Goal: Task Accomplishment & Management: Manage account settings

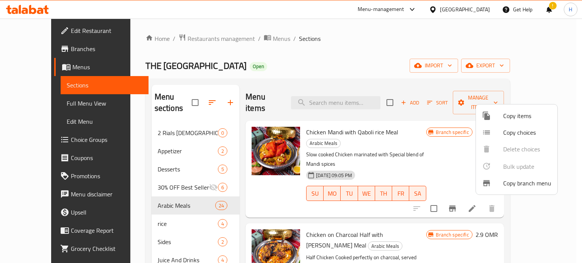
click at [182, 40] on div at bounding box center [291, 131] width 582 height 263
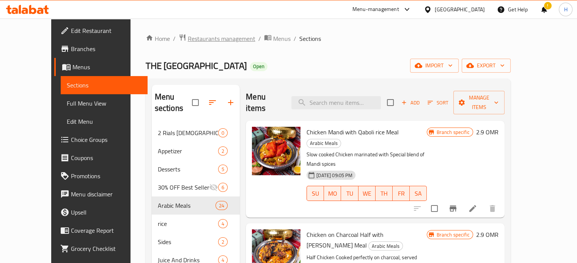
click at [188, 40] on span "Restaurants management" at bounding box center [221, 38] width 67 height 9
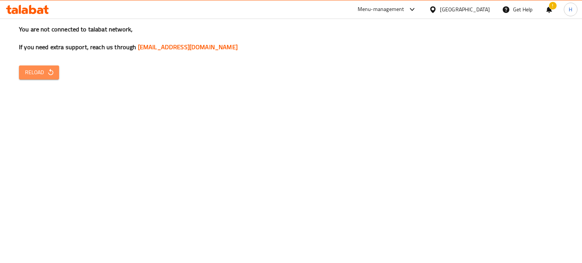
click at [44, 71] on span "Reload" at bounding box center [39, 72] width 28 height 9
click at [49, 71] on icon "button" at bounding box center [51, 73] width 8 height 8
click at [33, 11] on icon at bounding box center [27, 9] width 43 height 9
click at [48, 72] on icon "button" at bounding box center [51, 73] width 8 height 8
click at [30, 76] on span "Reload" at bounding box center [39, 72] width 28 height 9
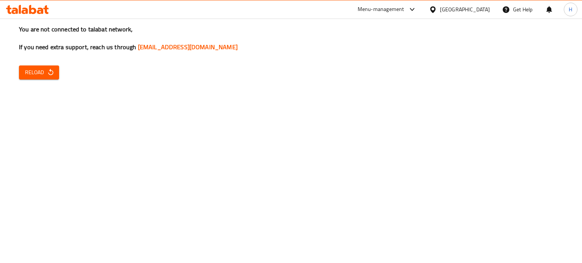
drag, startPoint x: 0, startPoint y: 0, endPoint x: 39, endPoint y: 9, distance: 40.5
click at [39, 9] on icon at bounding box center [27, 9] width 43 height 9
click at [42, 74] on span "Reload" at bounding box center [39, 72] width 28 height 9
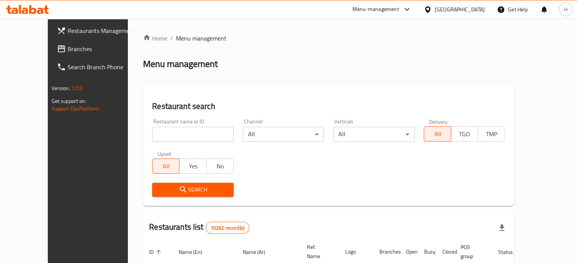
scroll to position [17, 0]
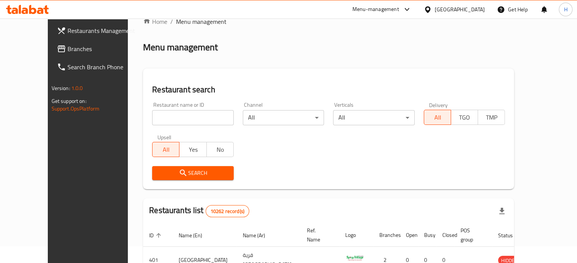
click at [173, 119] on input "search" at bounding box center [192, 117] width 81 height 15
type input "italiano"
click at [183, 171] on span "Search" at bounding box center [192, 173] width 69 height 9
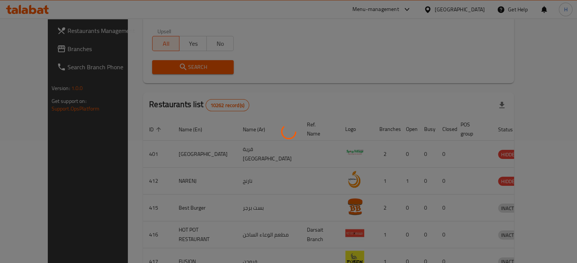
scroll to position [124, 0]
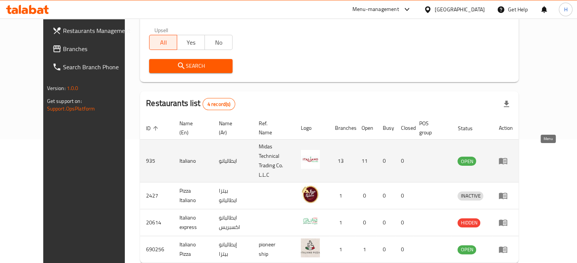
click at [507, 157] on icon "enhanced table" at bounding box center [502, 161] width 9 height 9
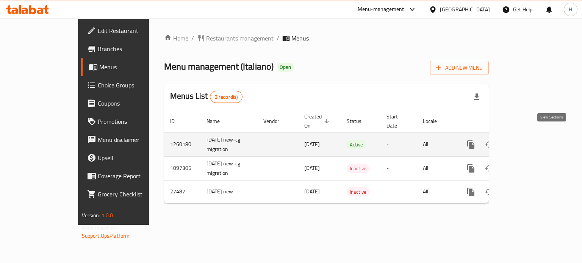
click at [529, 141] on icon "enhanced table" at bounding box center [525, 144] width 7 height 7
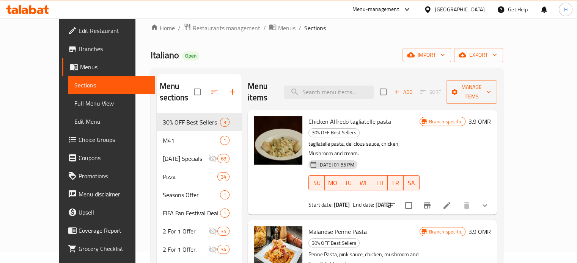
scroll to position [11, 0]
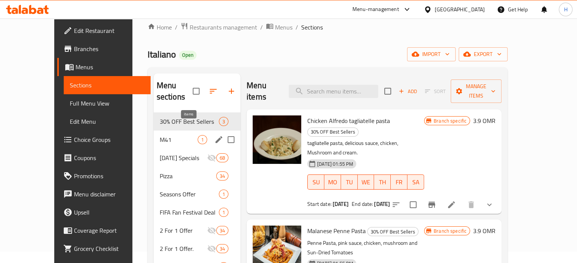
click at [198, 136] on span "1" at bounding box center [202, 139] width 9 height 7
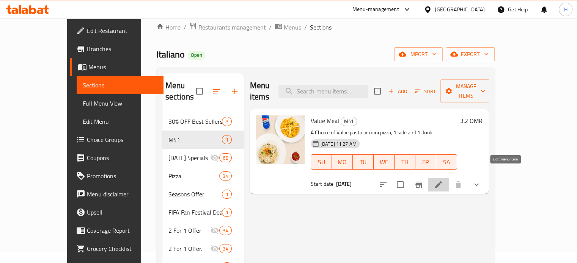
click at [443, 180] on icon at bounding box center [438, 184] width 9 height 9
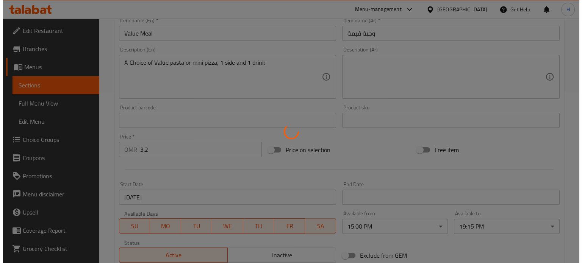
scroll to position [171, 0]
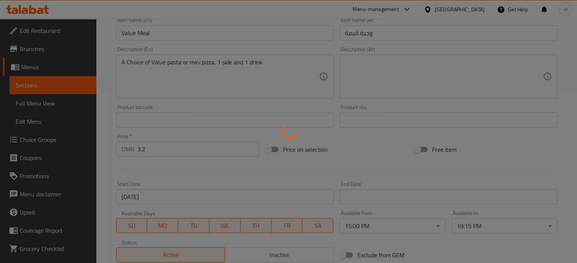
click at [381, 224] on div at bounding box center [288, 131] width 577 height 263
type input "الطبق الرئيسي"
type input "1"
type input "الطبق الجانبي"
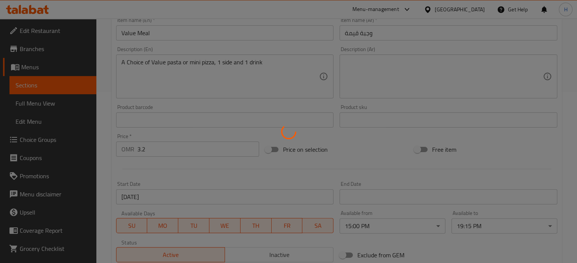
type input "1"
type input "اختيار المشروب"
type input "1"
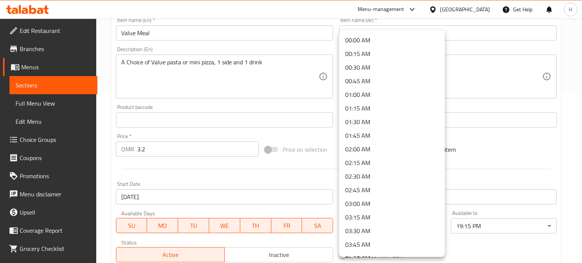
scroll to position [715, 0]
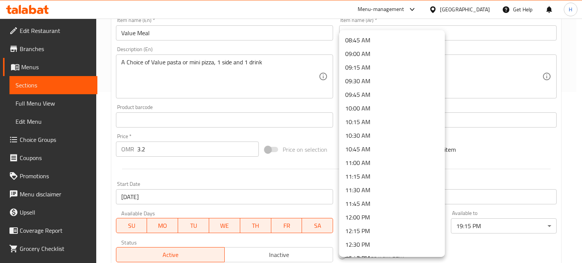
scroll to position [475, 0]
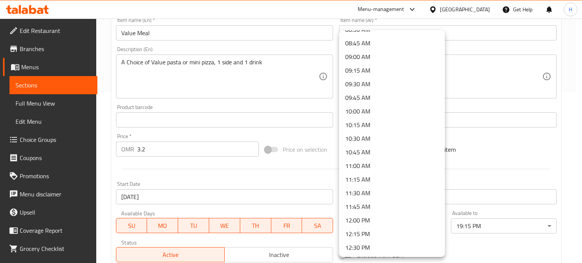
click at [498, 179] on div at bounding box center [291, 131] width 582 height 263
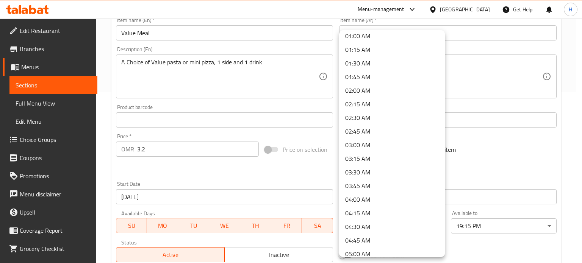
scroll to position [0, 0]
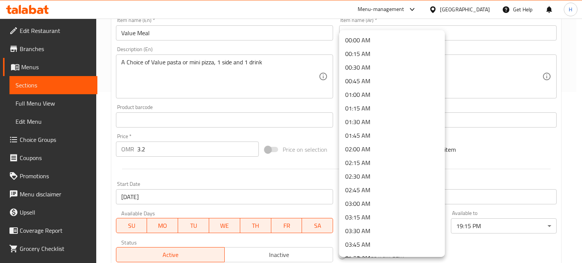
click at [374, 37] on li "00:00 AM" at bounding box center [392, 40] width 106 height 14
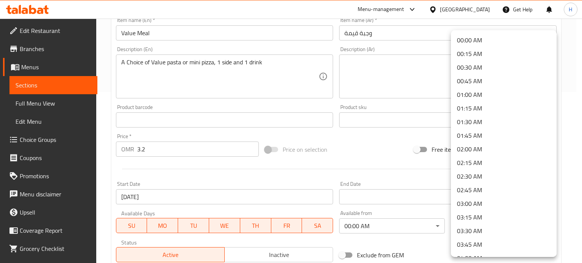
click at [482, 41] on li "00:00 AM" at bounding box center [504, 40] width 106 height 14
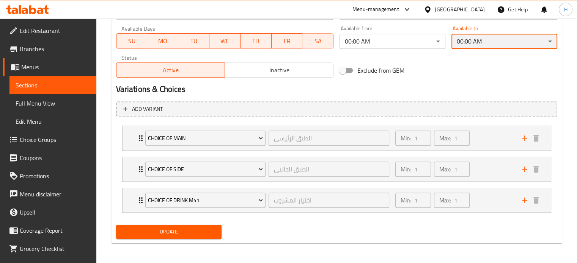
scroll to position [357, 0]
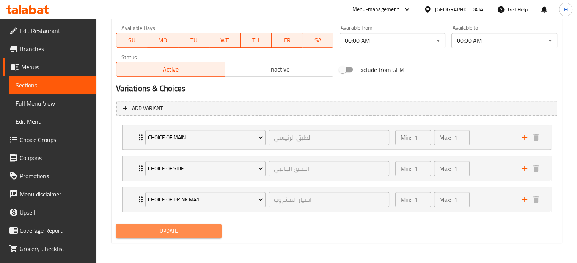
click at [188, 229] on span "Update" at bounding box center [169, 231] width 94 height 9
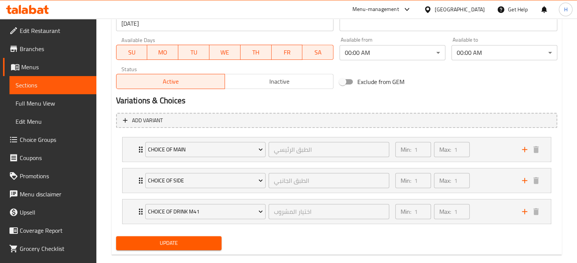
scroll to position [345, 0]
click at [271, 81] on span "Inactive" at bounding box center [279, 81] width 102 height 11
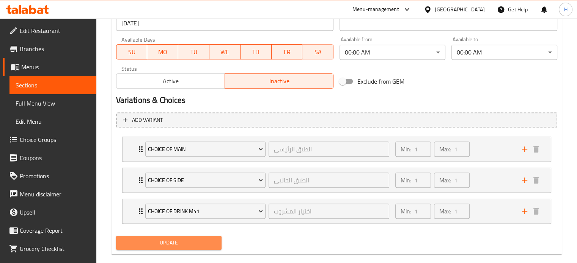
click at [157, 245] on span "Update" at bounding box center [169, 242] width 94 height 9
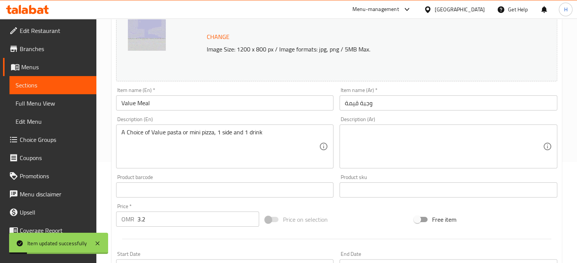
scroll to position [0, 0]
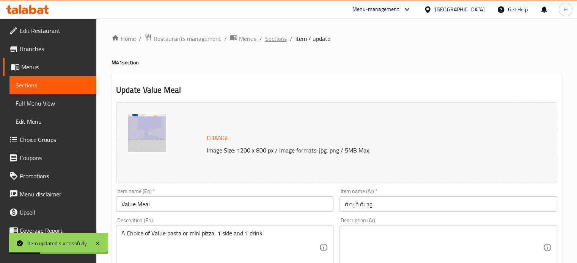
click at [276, 40] on span "Sections" at bounding box center [276, 38] width 22 height 9
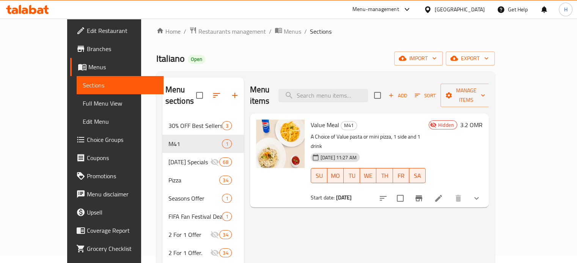
scroll to position [8, 0]
